Goal: Task Accomplishment & Management: Manage account settings

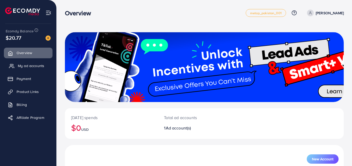
click at [38, 64] on span "My ad accounts" at bounding box center [31, 65] width 26 height 5
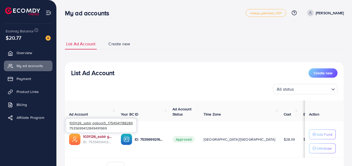
click at [97, 134] on link "1031126_sabir gabool5_1754541788289" at bounding box center [97, 136] width 29 height 5
click at [93, 136] on link "1031126_sabir gabool5_1754541788289" at bounding box center [97, 136] width 29 height 5
click at [91, 135] on link "1031126_sabir gabool5_1754541788289" at bounding box center [97, 136] width 29 height 5
